Goal: Task Accomplishment & Management: Use online tool/utility

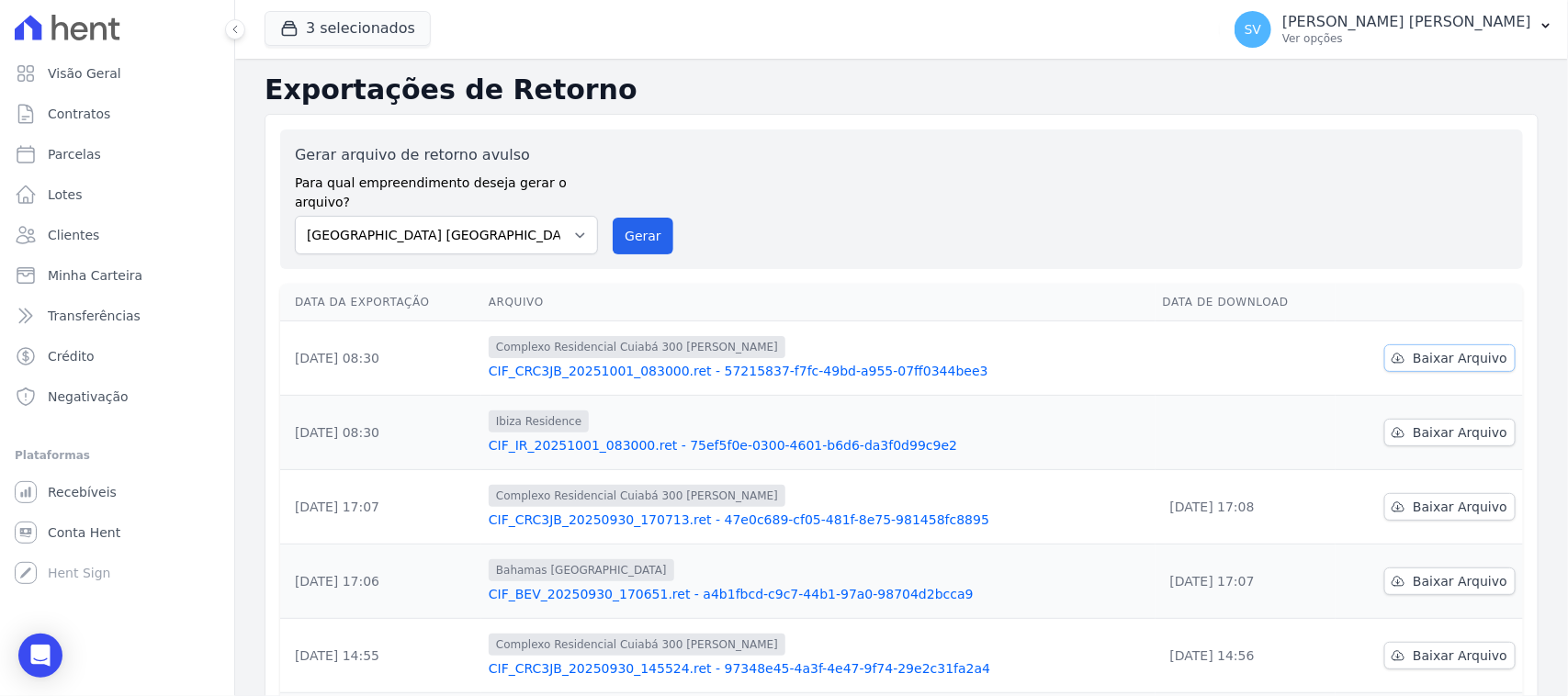
click at [1417, 349] on span "Baixar Arquivo" at bounding box center [1460, 358] width 95 height 18
click at [20, 157] on icon at bounding box center [25, 154] width 22 height 22
select select
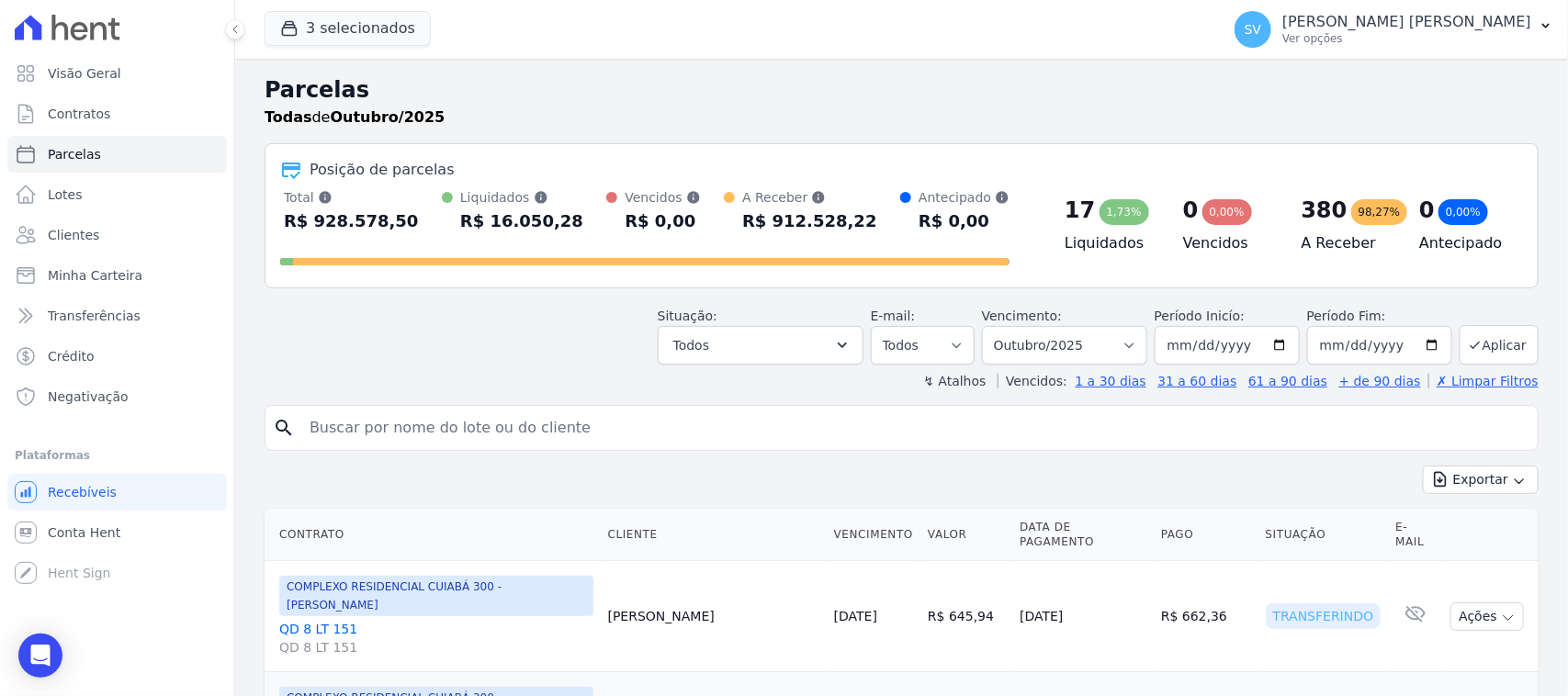
click at [503, 406] on div "search" at bounding box center [902, 428] width 1275 height 46
click at [500, 419] on input "search" at bounding box center [915, 428] width 1232 height 37
paste input "993093889"
type input "993093889"
drag, startPoint x: 367, startPoint y: 425, endPoint x: 306, endPoint y: 424, distance: 61.0
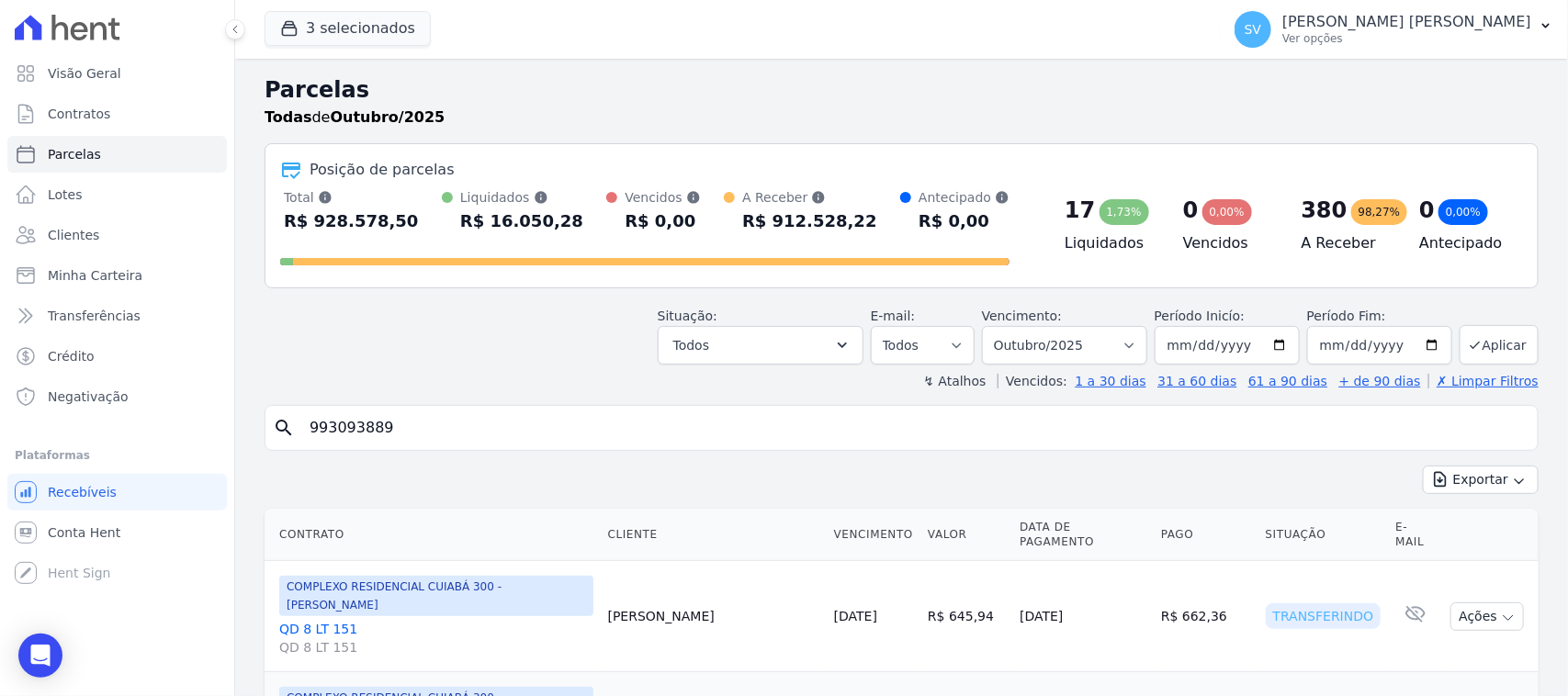
click at [302, 429] on input "993093889" at bounding box center [915, 428] width 1232 height 37
click at [555, 428] on input "search" at bounding box center [915, 428] width 1232 height 37
paste input "MARCELO FERNANDES BORGES"
type input "MARCELO FERNANDES BORGES"
select select
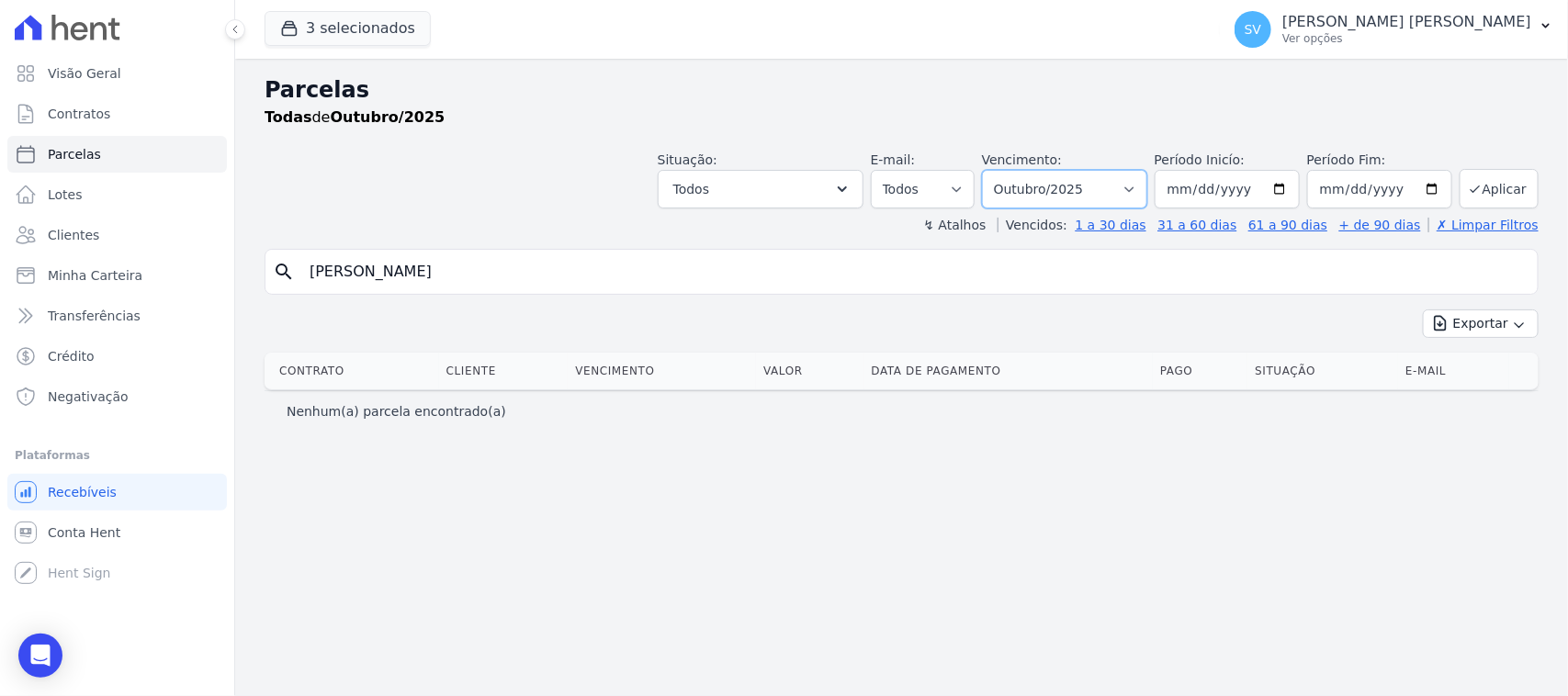
click at [1047, 182] on select "Filtrar por período ──────── Todos os meses Outubro/2022 Novembro/2022 Dezembro…" at bounding box center [1066, 189] width 166 height 39
select select "09/2025"
click at [1006, 170] on select "Filtrar por período ──────── Todos os meses Outubro/2022 Novembro/2022 Dezembro…" at bounding box center [1066, 189] width 166 height 39
